Goal: Transaction & Acquisition: Purchase product/service

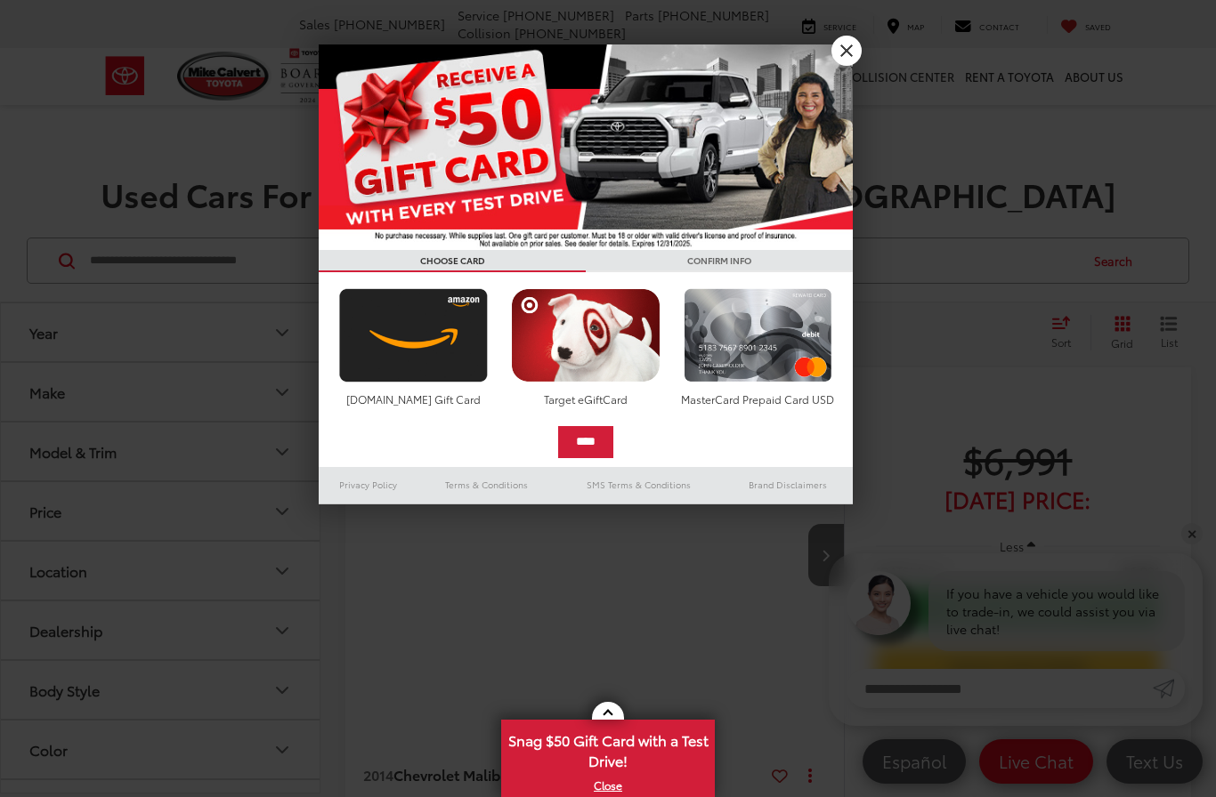
click at [851, 59] on link "X" at bounding box center [846, 51] width 30 height 30
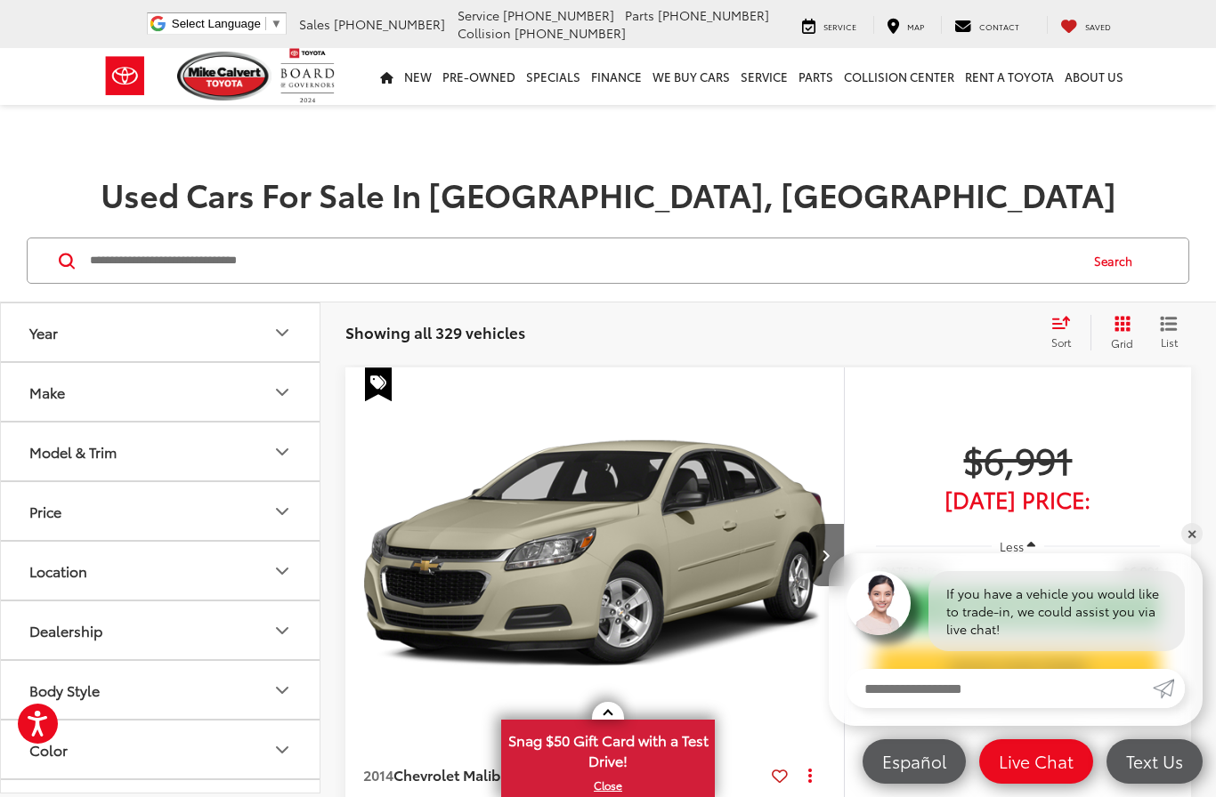
click at [290, 453] on icon "Model & Trim" at bounding box center [281, 451] width 21 height 21
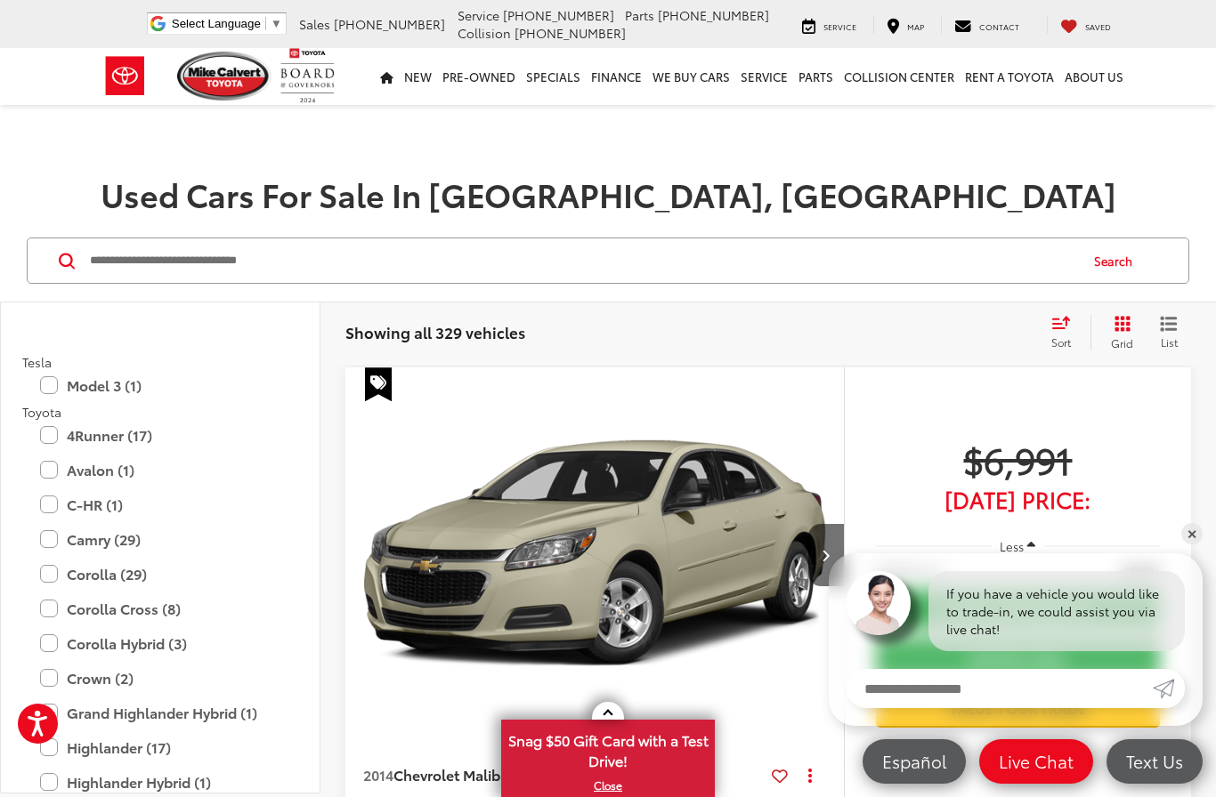
scroll to position [3432, 0]
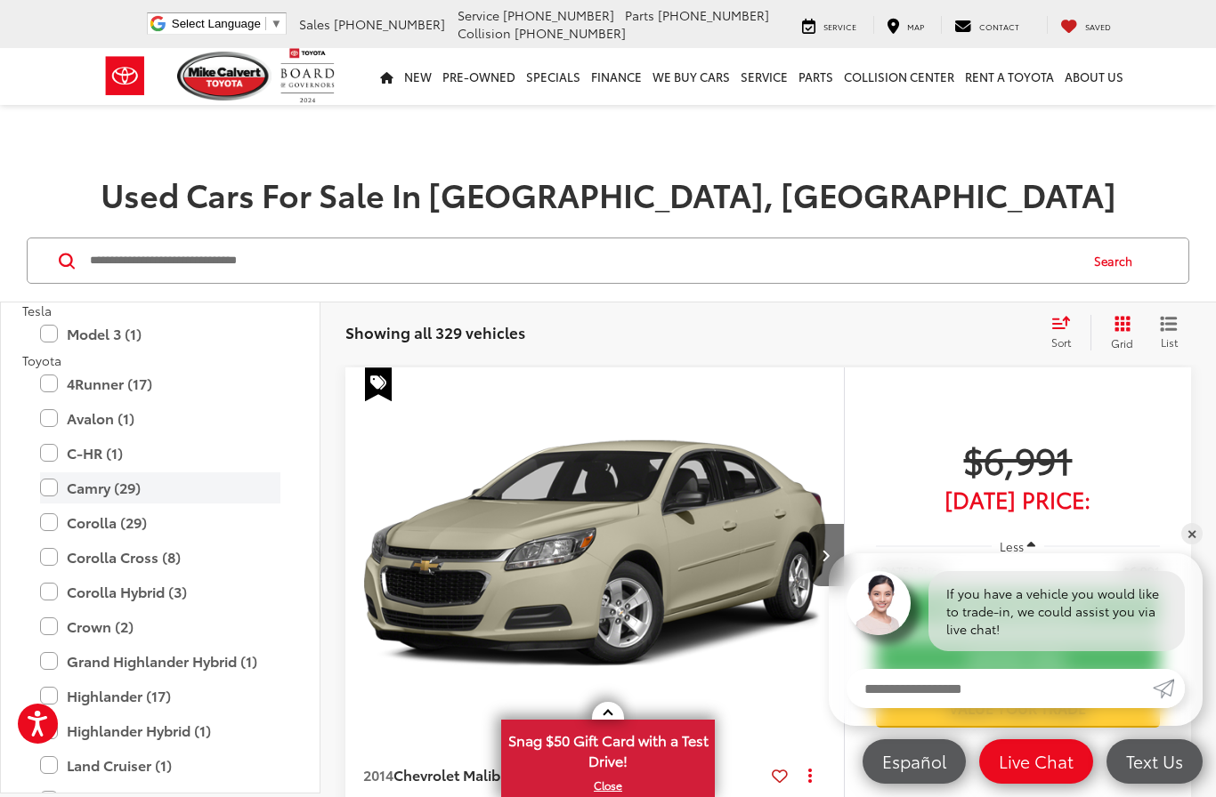
click at [125, 480] on label "Camry (29)" at bounding box center [160, 488] width 240 height 31
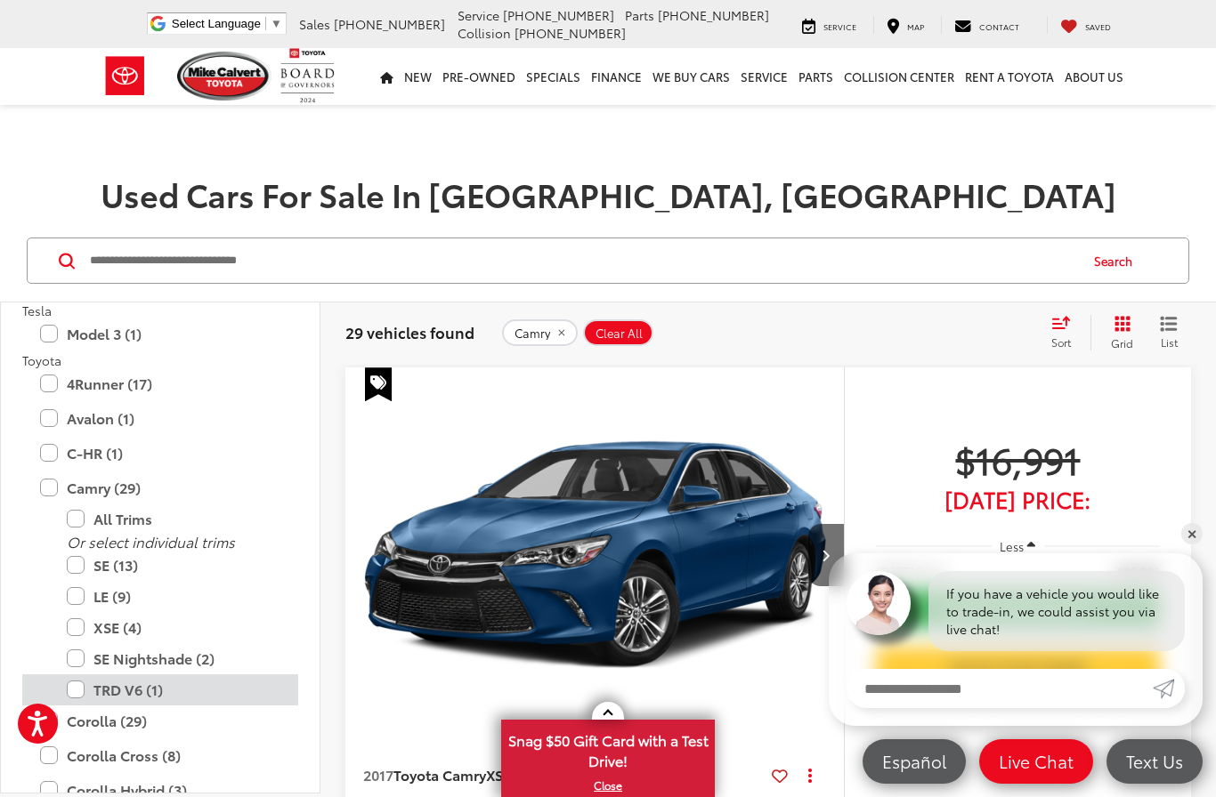
click at [134, 675] on label "TRD V6 (1)" at bounding box center [174, 690] width 214 height 31
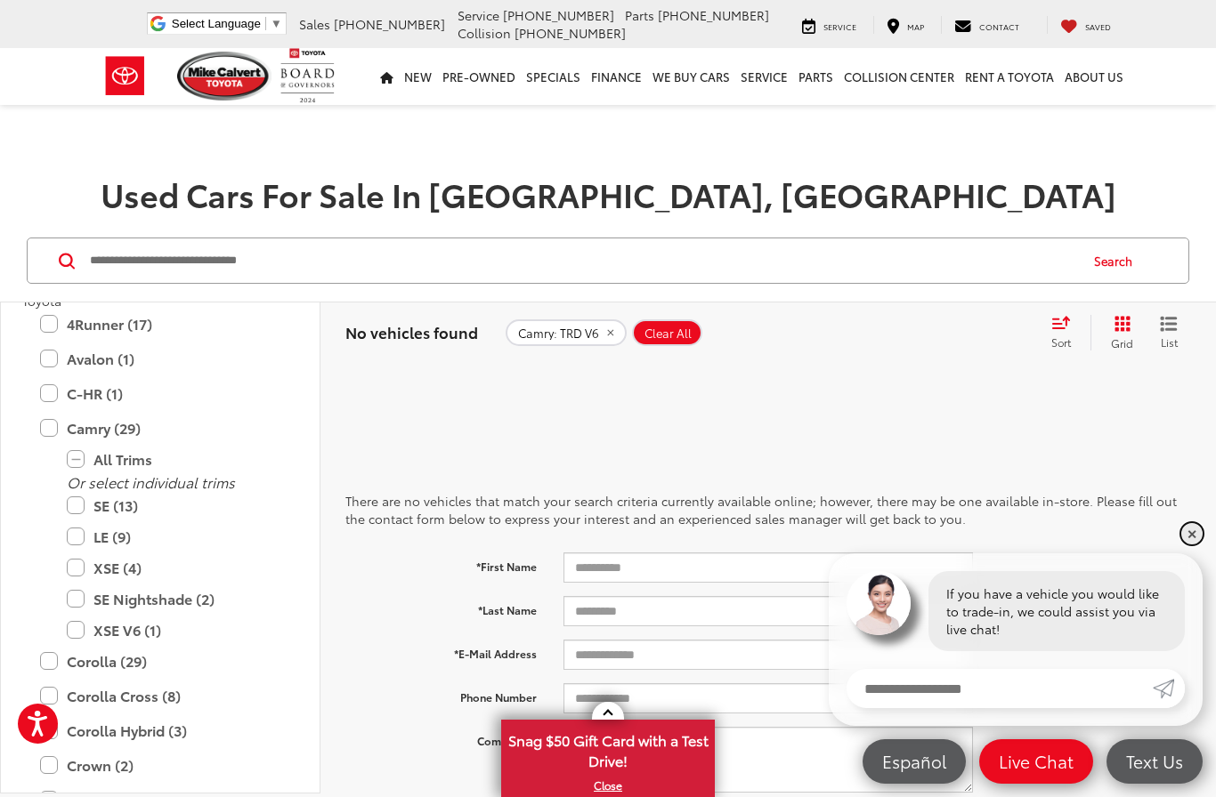
click at [1194, 536] on link "✕" at bounding box center [1191, 533] width 21 height 21
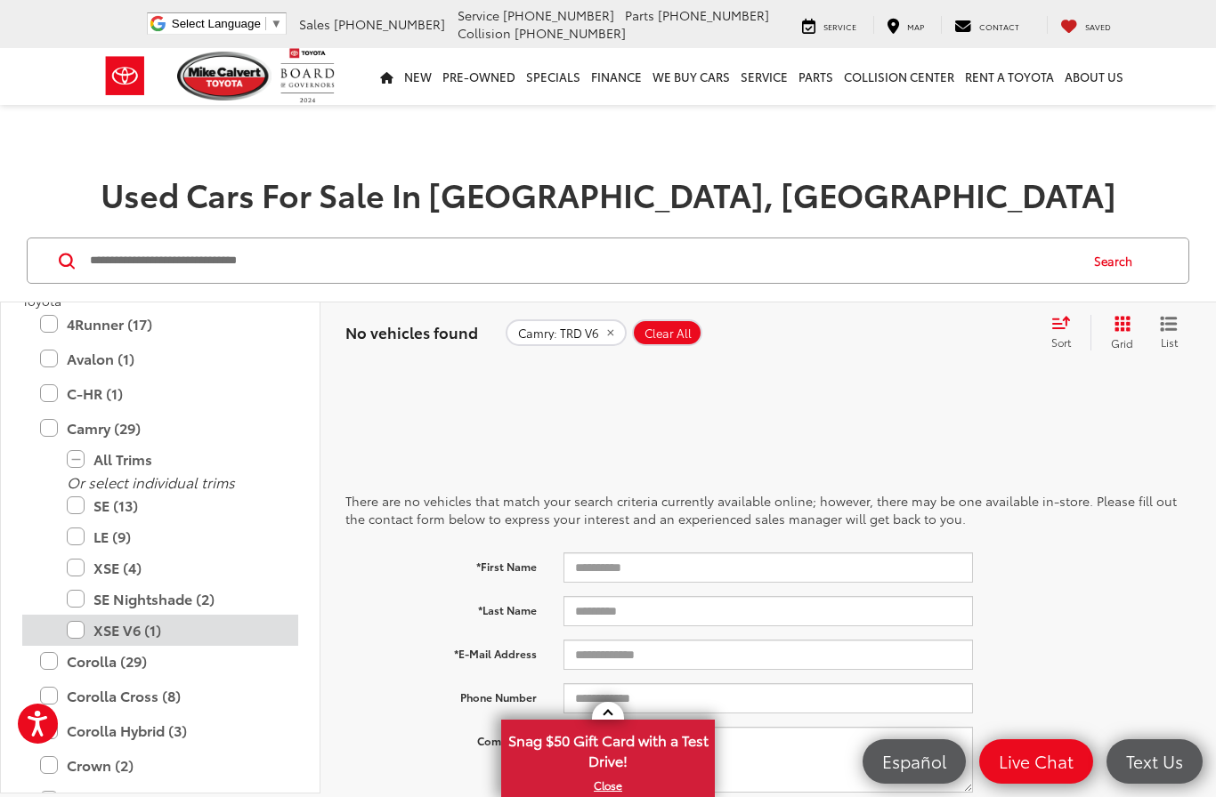
click at [120, 618] on label "XSE V6 (1)" at bounding box center [174, 630] width 214 height 31
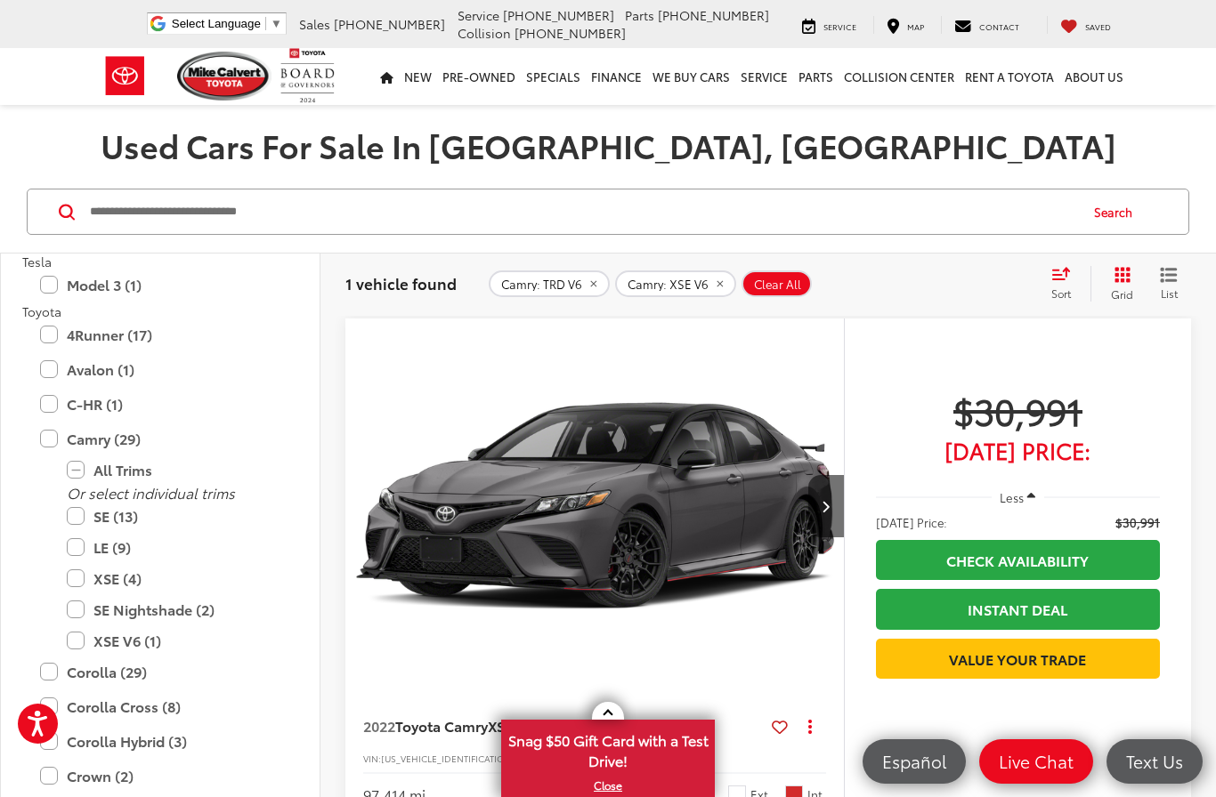
scroll to position [131, 0]
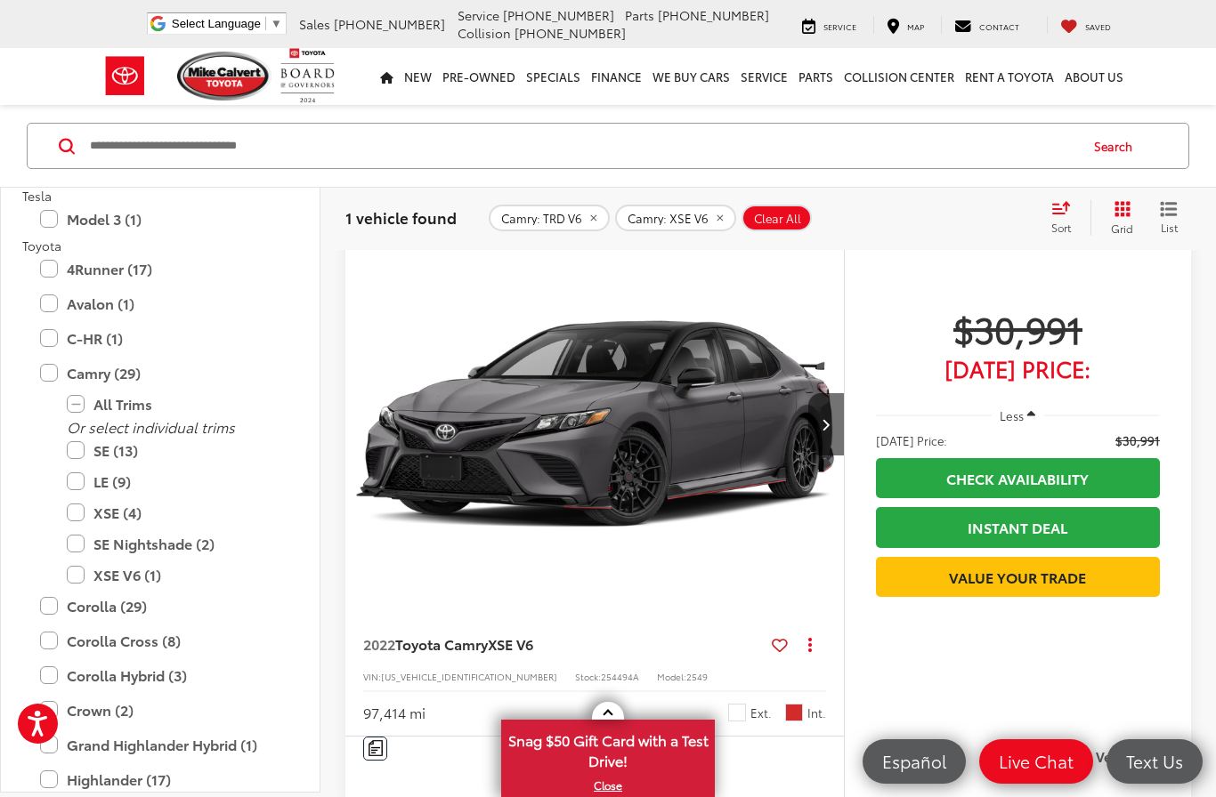
click at [521, 640] on span "XSE V6" at bounding box center [510, 644] width 45 height 20
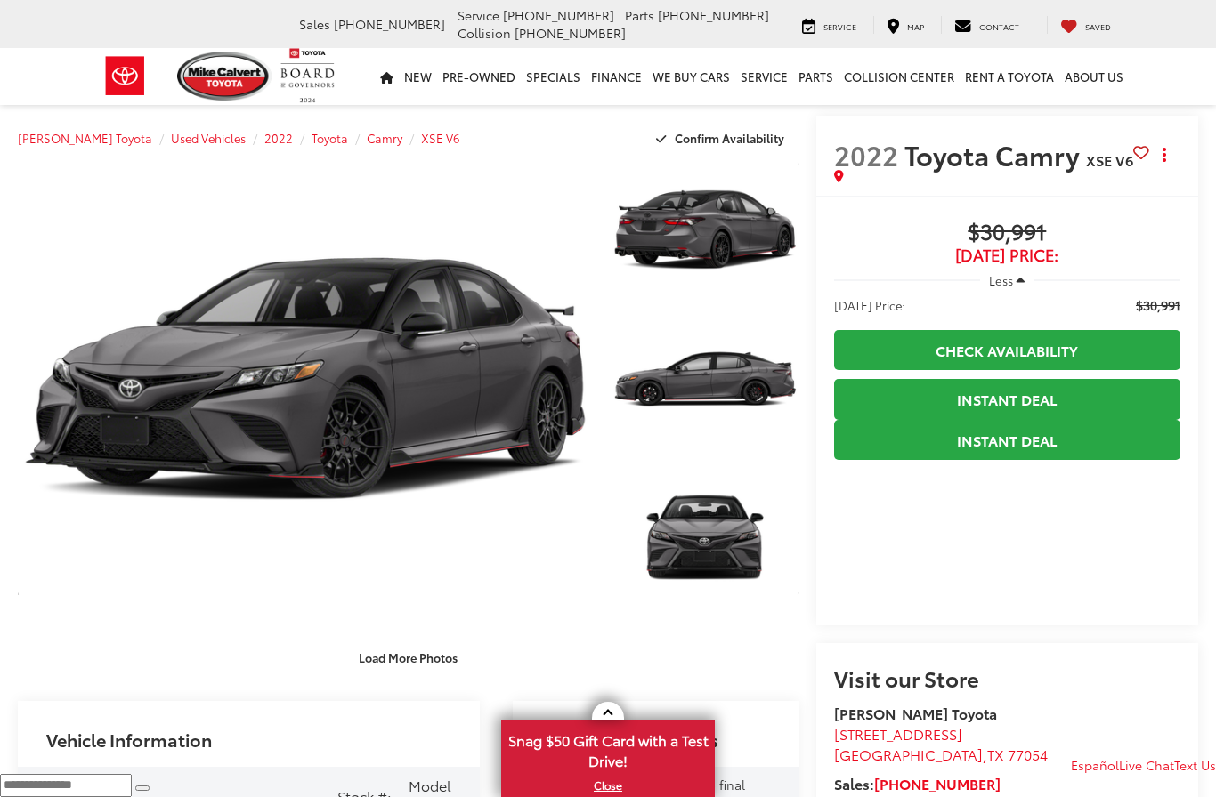
click at [718, 346] on link "Expand Photo 2" at bounding box center [705, 378] width 186 height 139
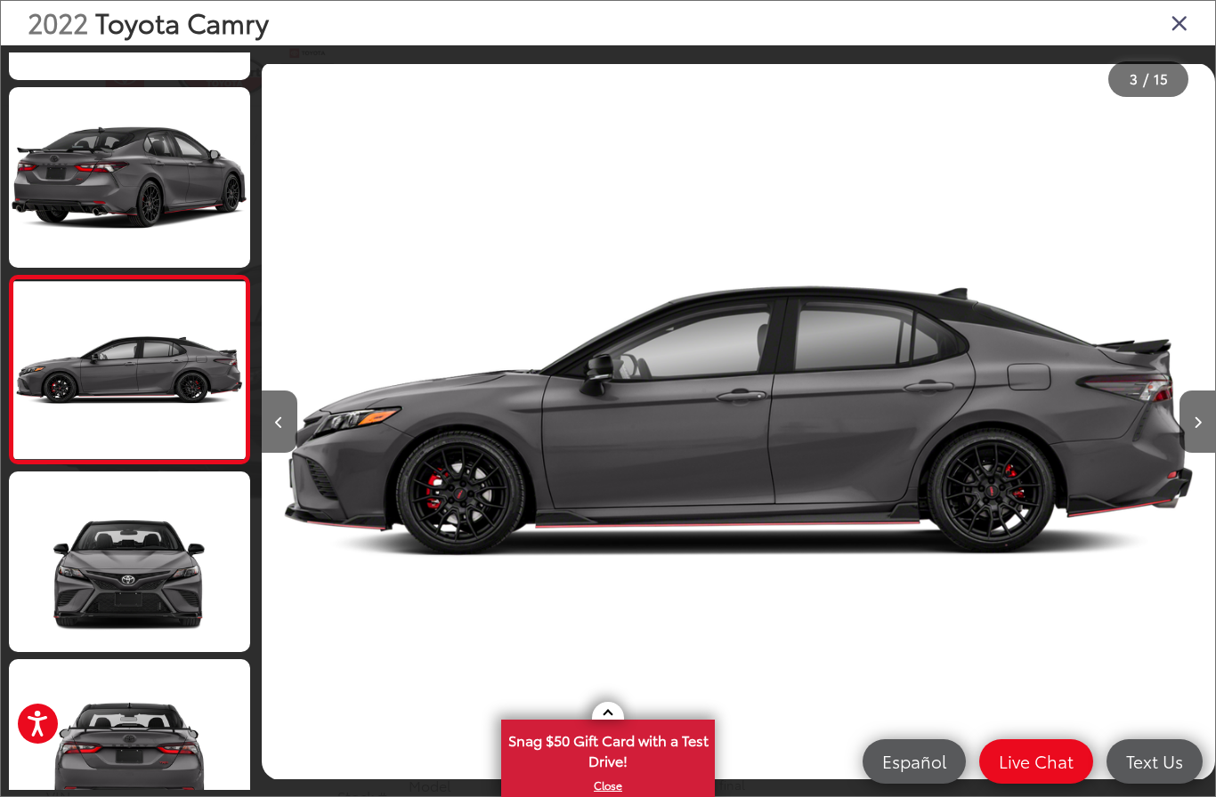
click at [1181, 20] on icon "Close gallery" at bounding box center [1179, 22] width 18 height 23
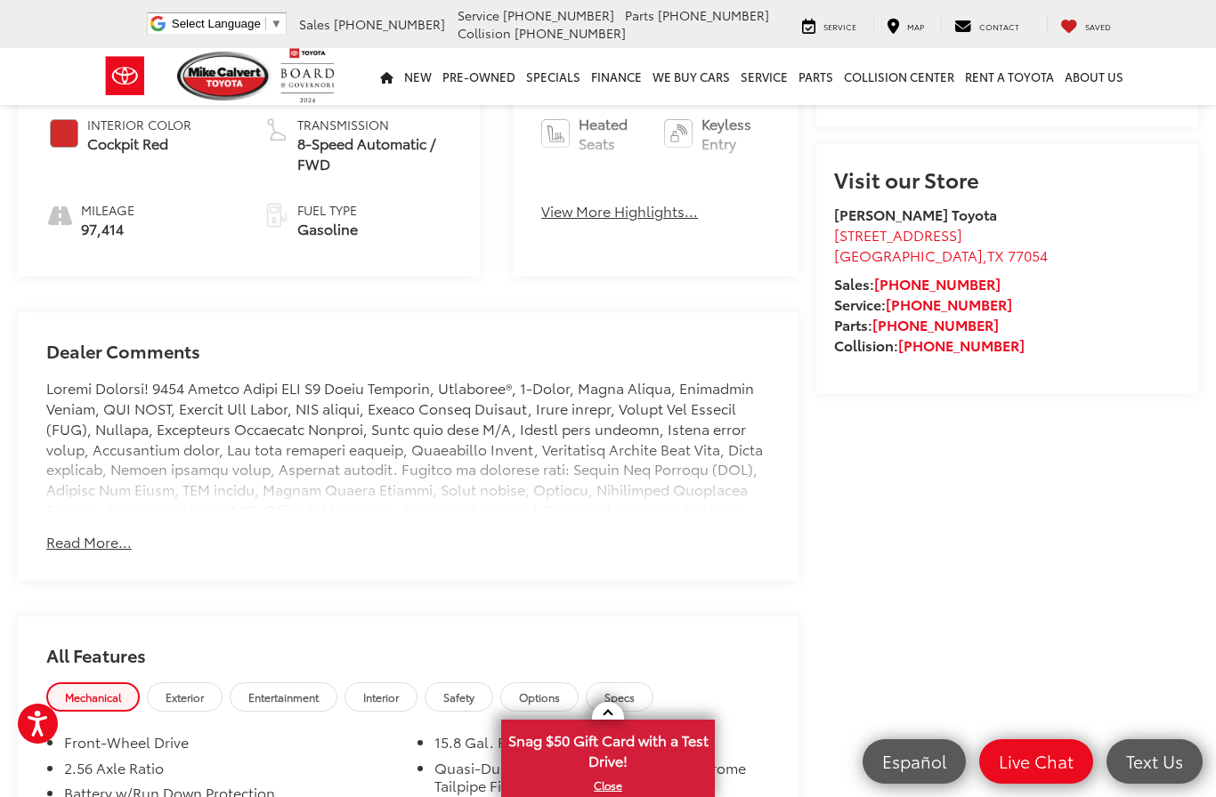
scroll to position [879, 0]
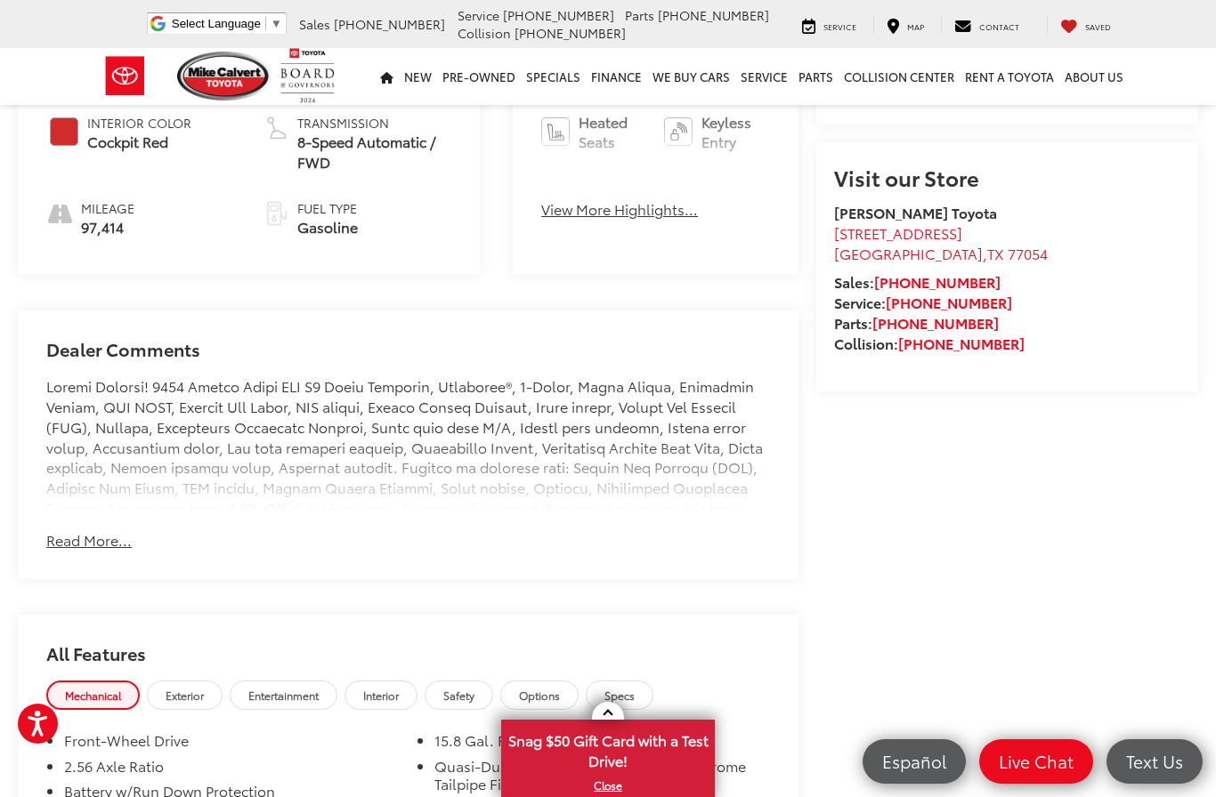
click at [109, 546] on button "Read More..." at bounding box center [88, 540] width 85 height 20
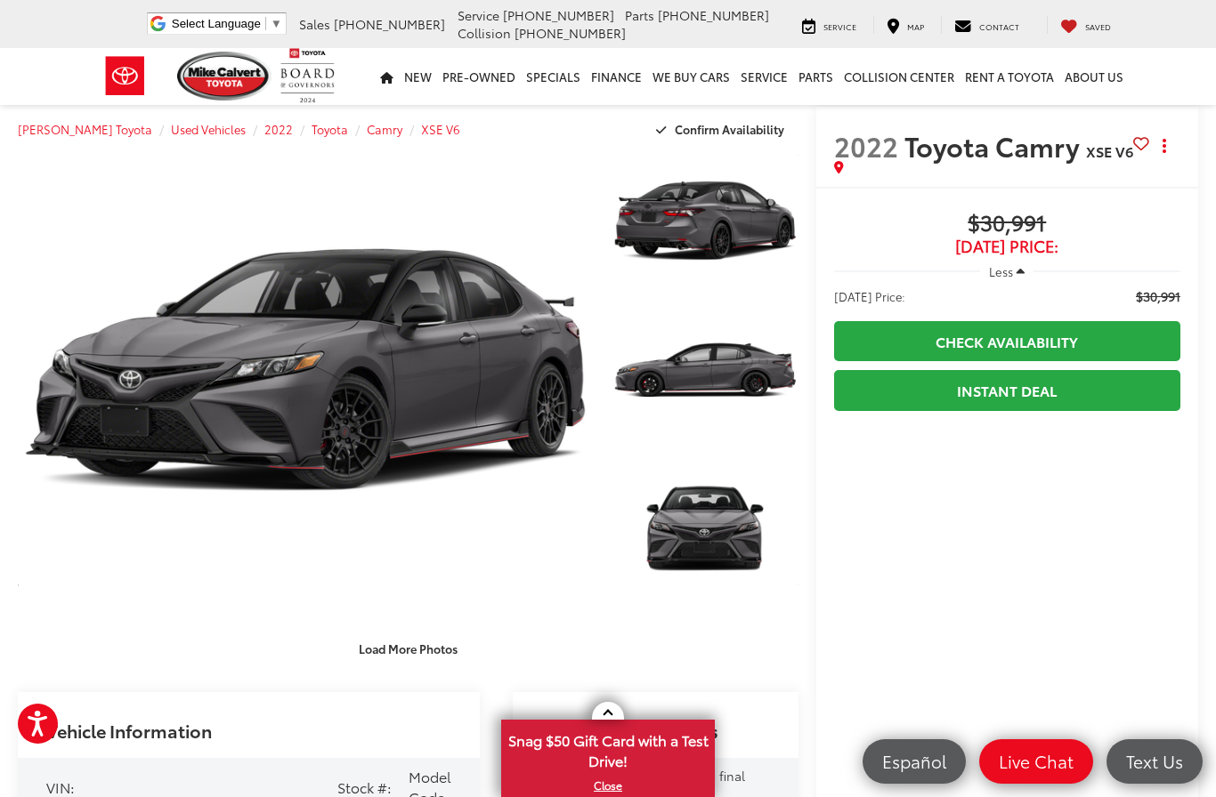
scroll to position [0, 0]
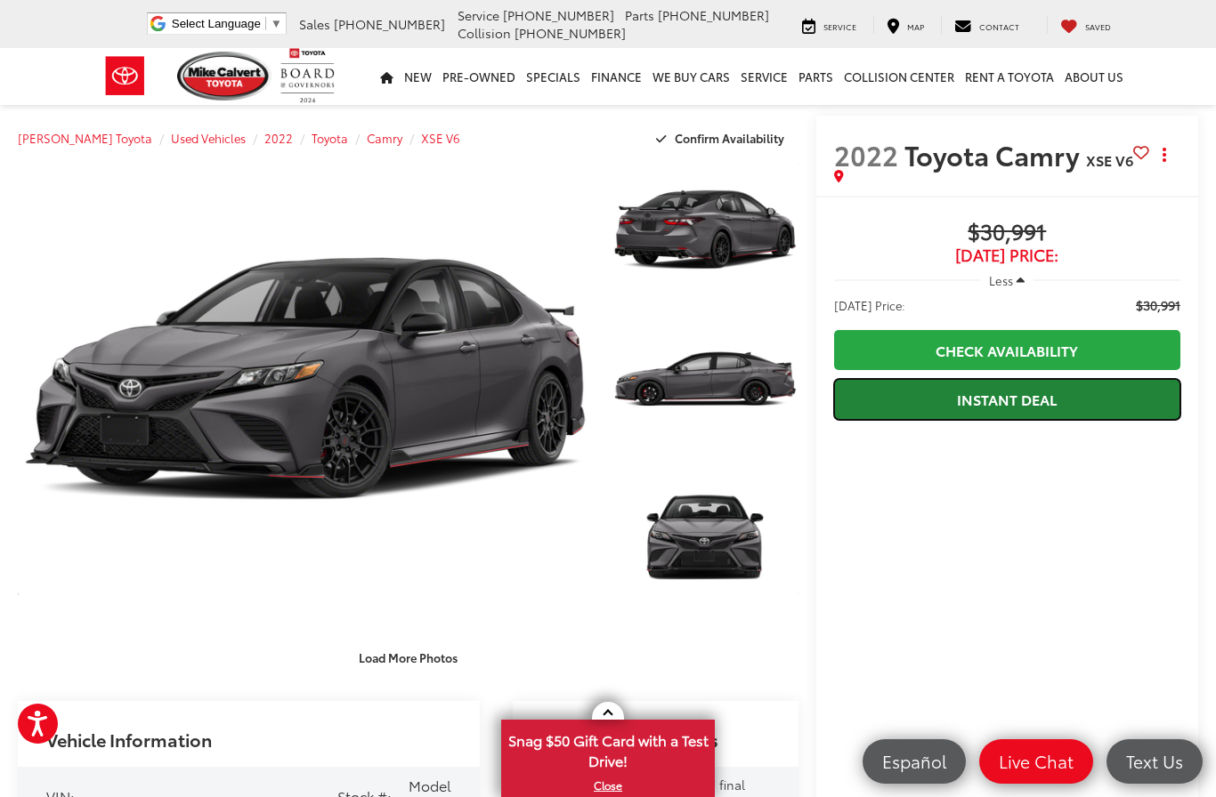
click at [986, 387] on link "Instant Deal" at bounding box center [1007, 399] width 346 height 40
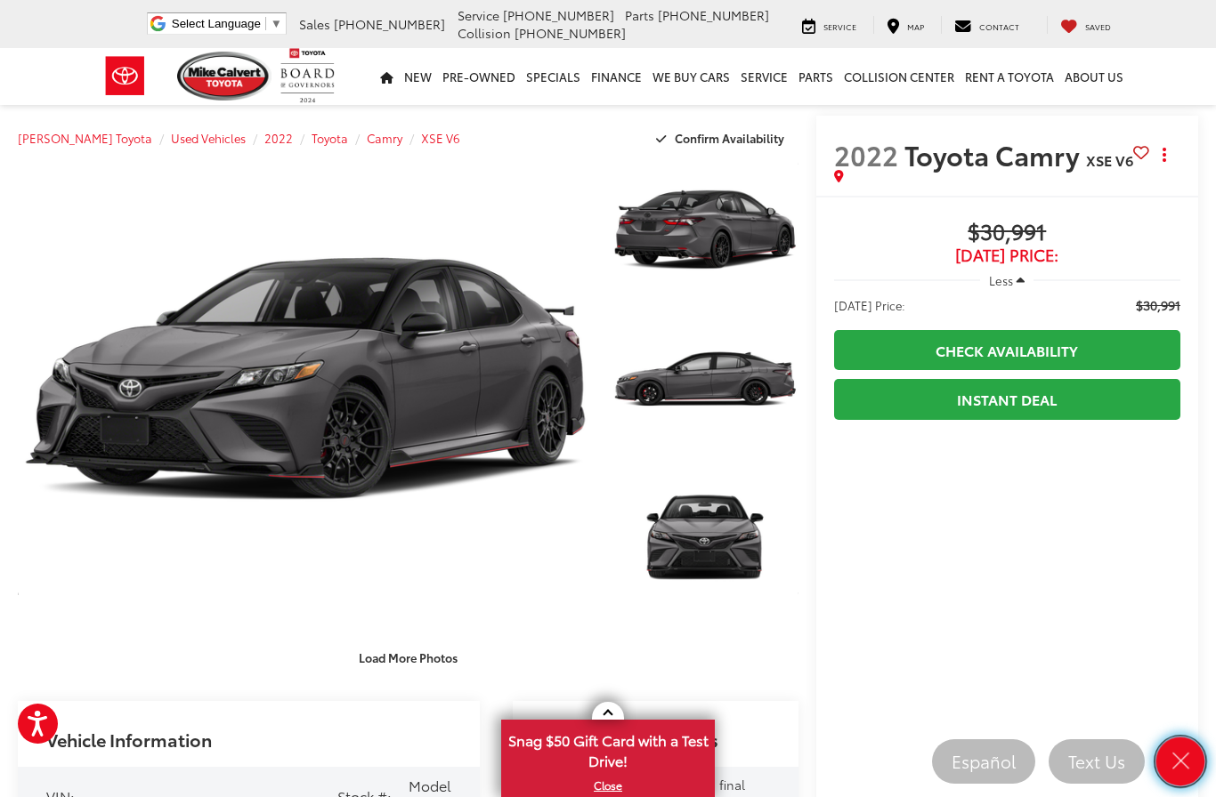
click at [1177, 749] on icon "Close" at bounding box center [1180, 761] width 25 height 25
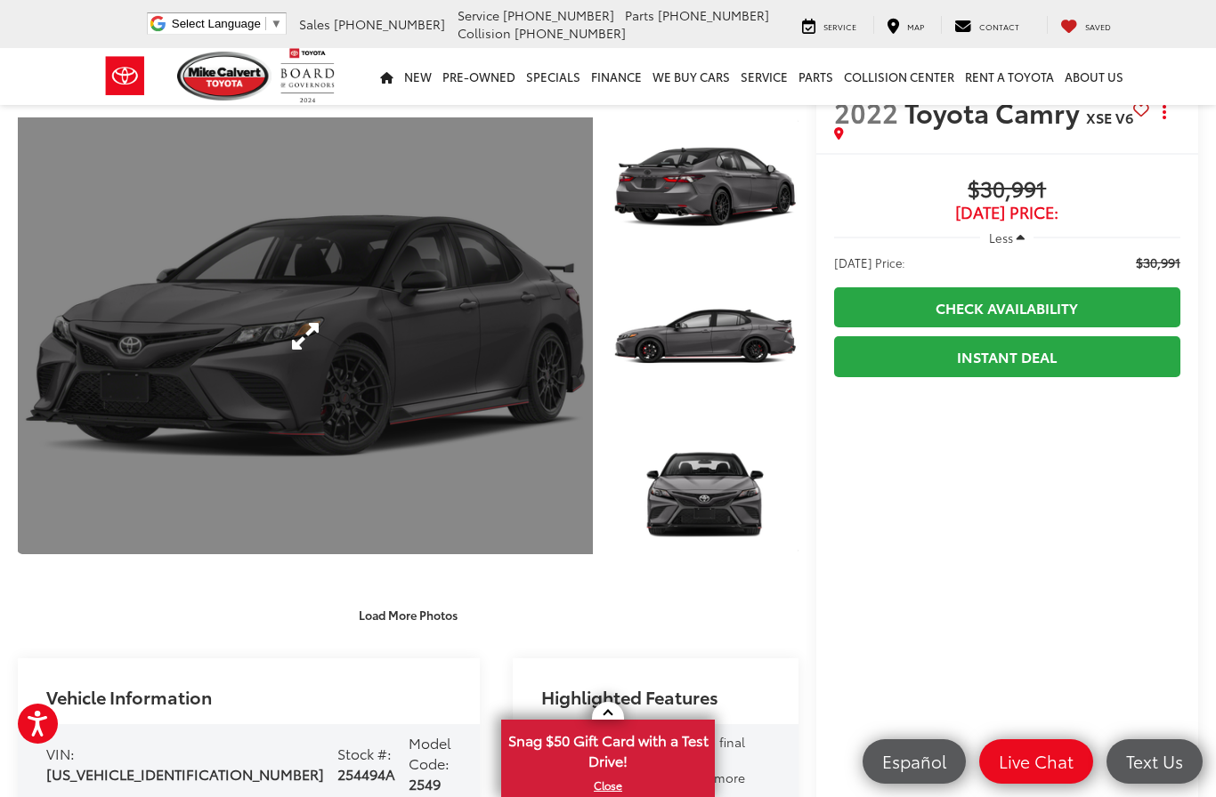
scroll to position [45, 0]
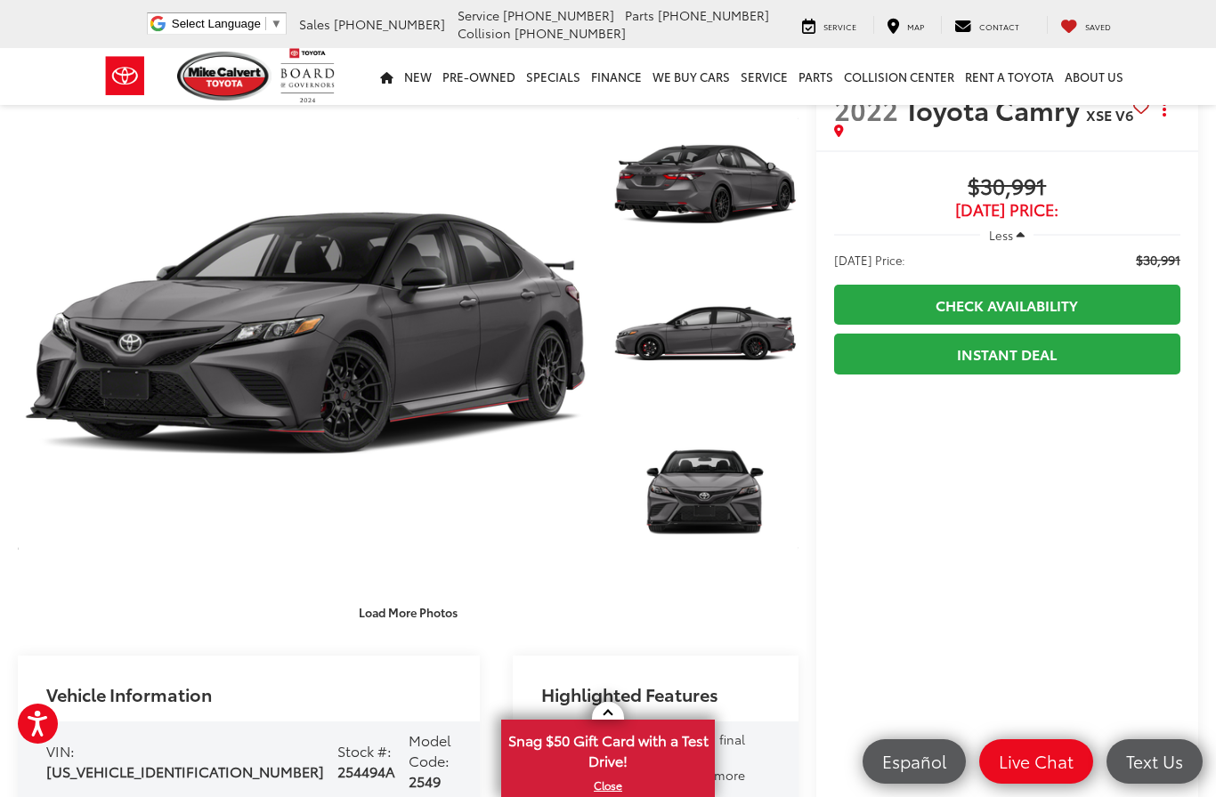
click at [72, 761] on span "[US_VEHICLE_IDENTIFICATION_NUMBER]" at bounding box center [185, 771] width 278 height 20
copy div "[US_VEHICLE_IDENTIFICATION_NUMBER]"
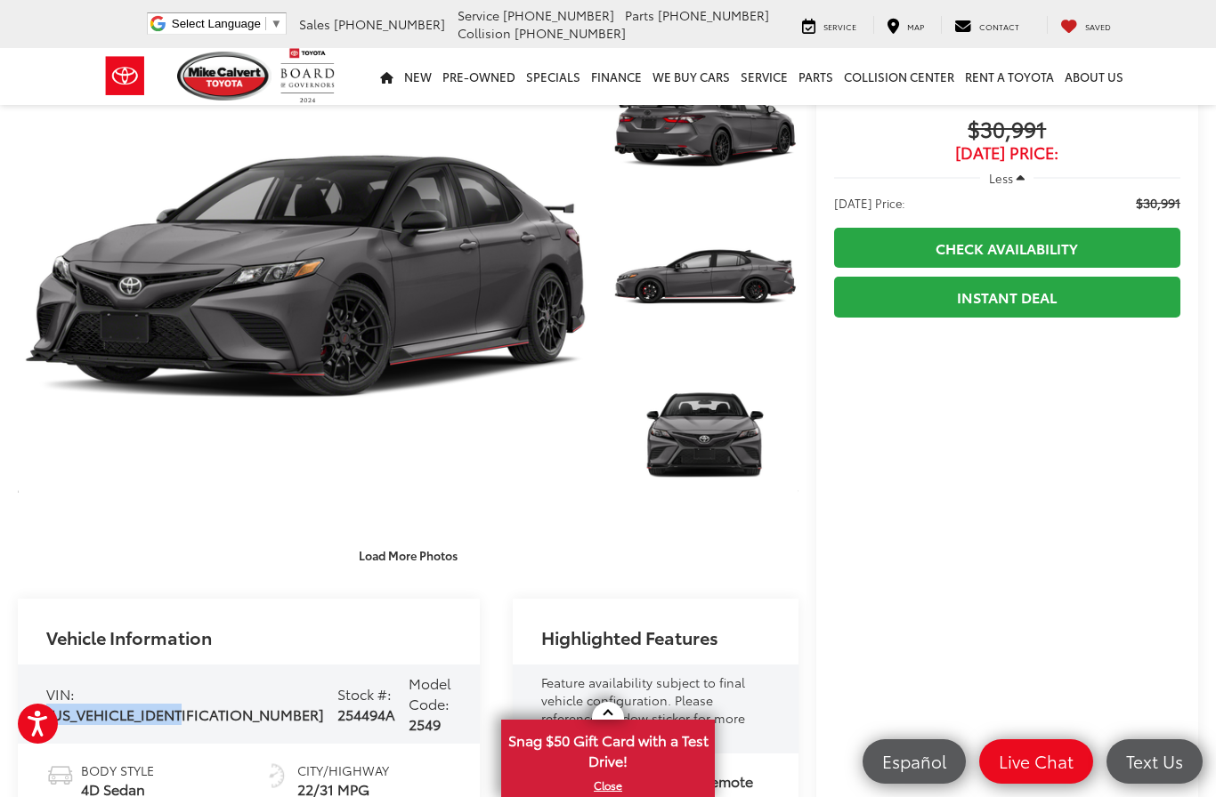
scroll to position [109, 0]
